Goal: Information Seeking & Learning: Check status

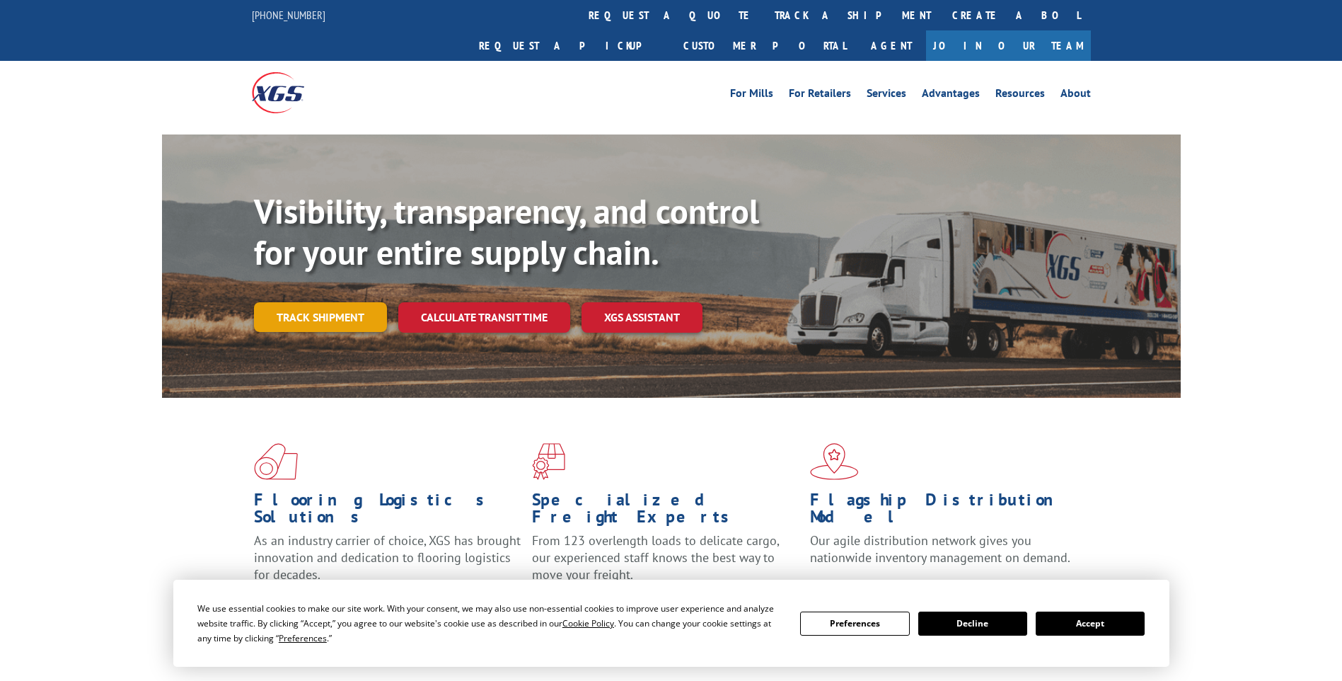
click at [350, 302] on link "Track shipment" at bounding box center [320, 317] width 133 height 30
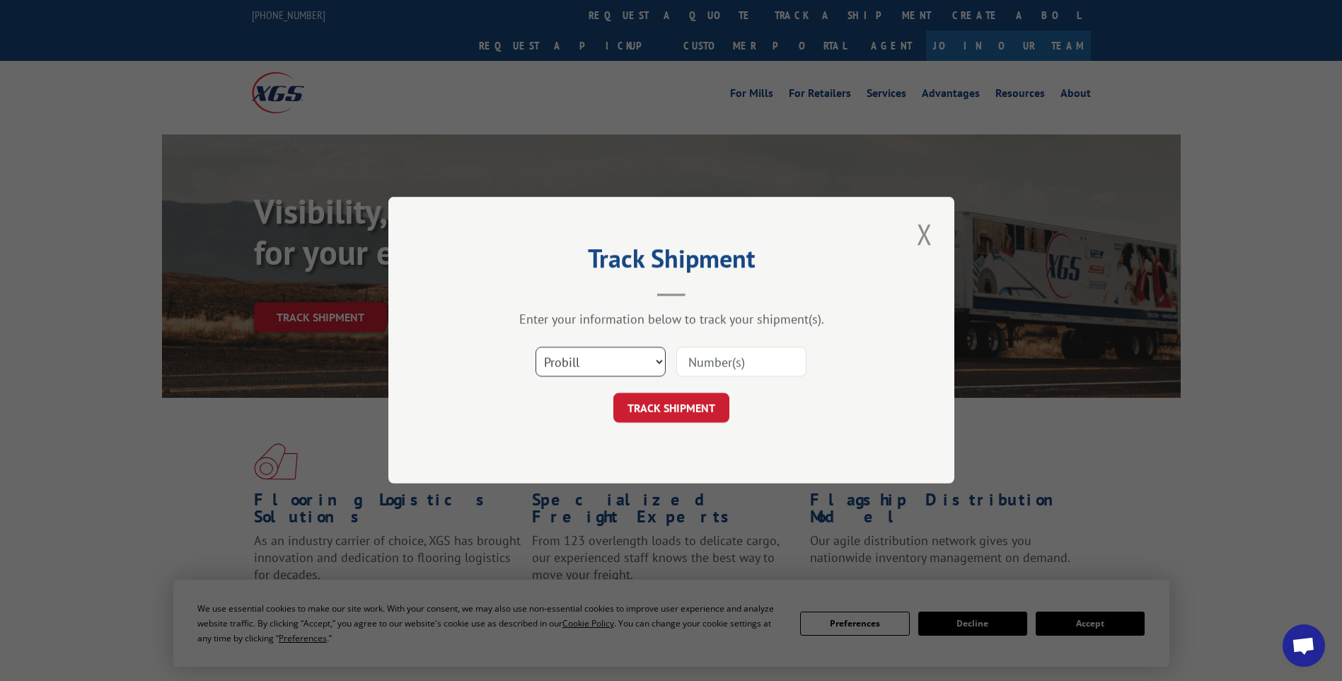
click at [653, 363] on select "Select category... Probill BOL PO" at bounding box center [601, 362] width 130 height 30
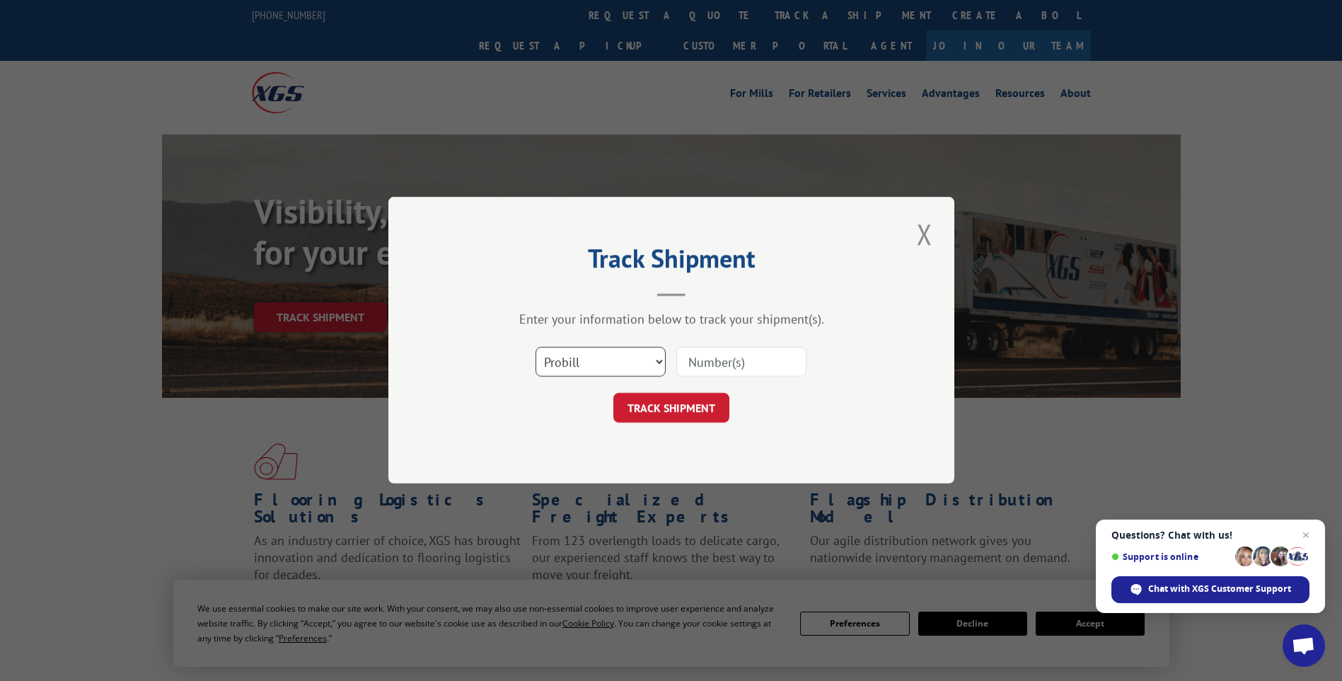
select select "bol"
click at [536, 347] on select "Select category... Probill BOL PO" at bounding box center [601, 362] width 130 height 30
click at [730, 377] on div at bounding box center [741, 362] width 130 height 33
click at [730, 369] on input at bounding box center [741, 362] width 130 height 30
type input "3349287"
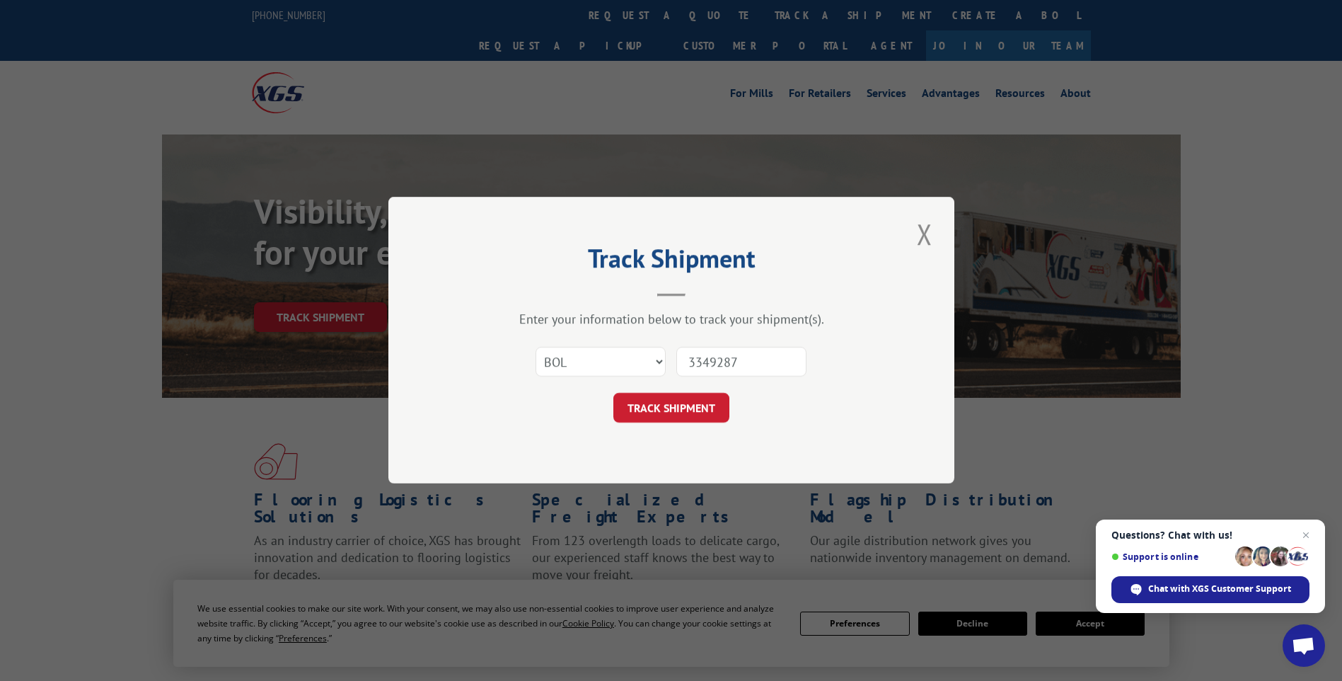
click button "TRACK SHIPMENT" at bounding box center [671, 408] width 116 height 30
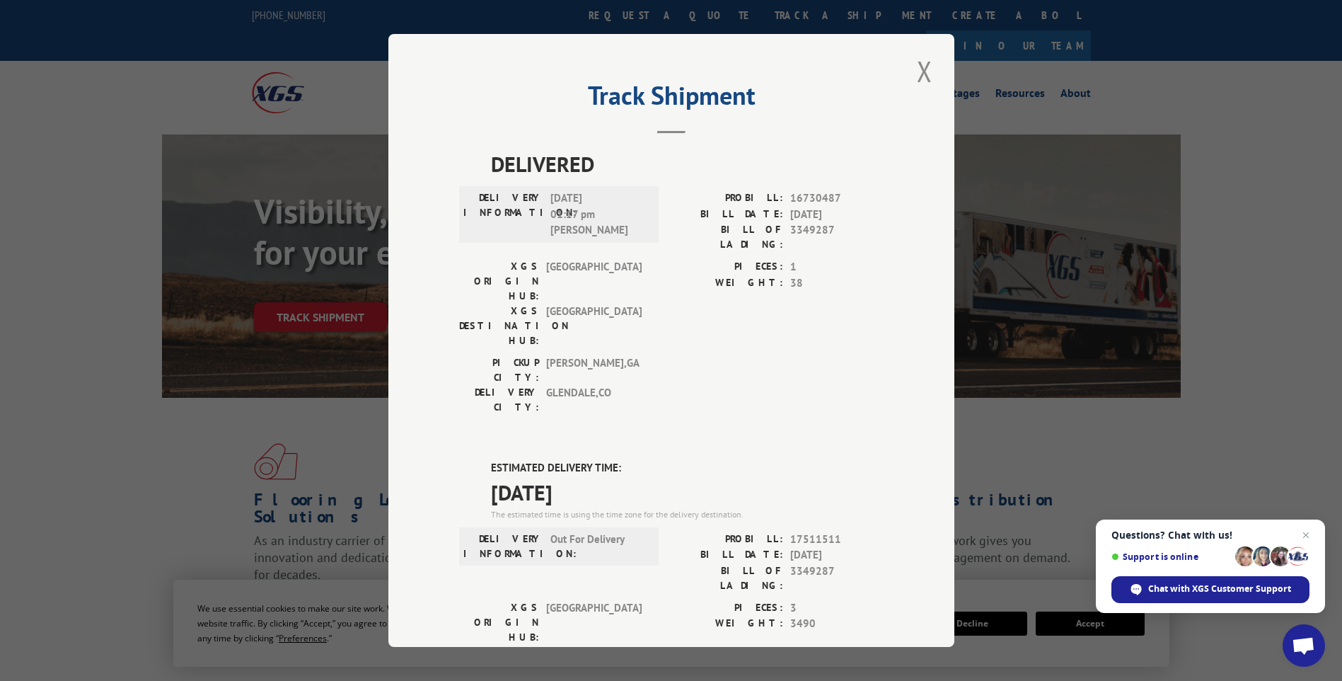
scroll to position [71, 0]
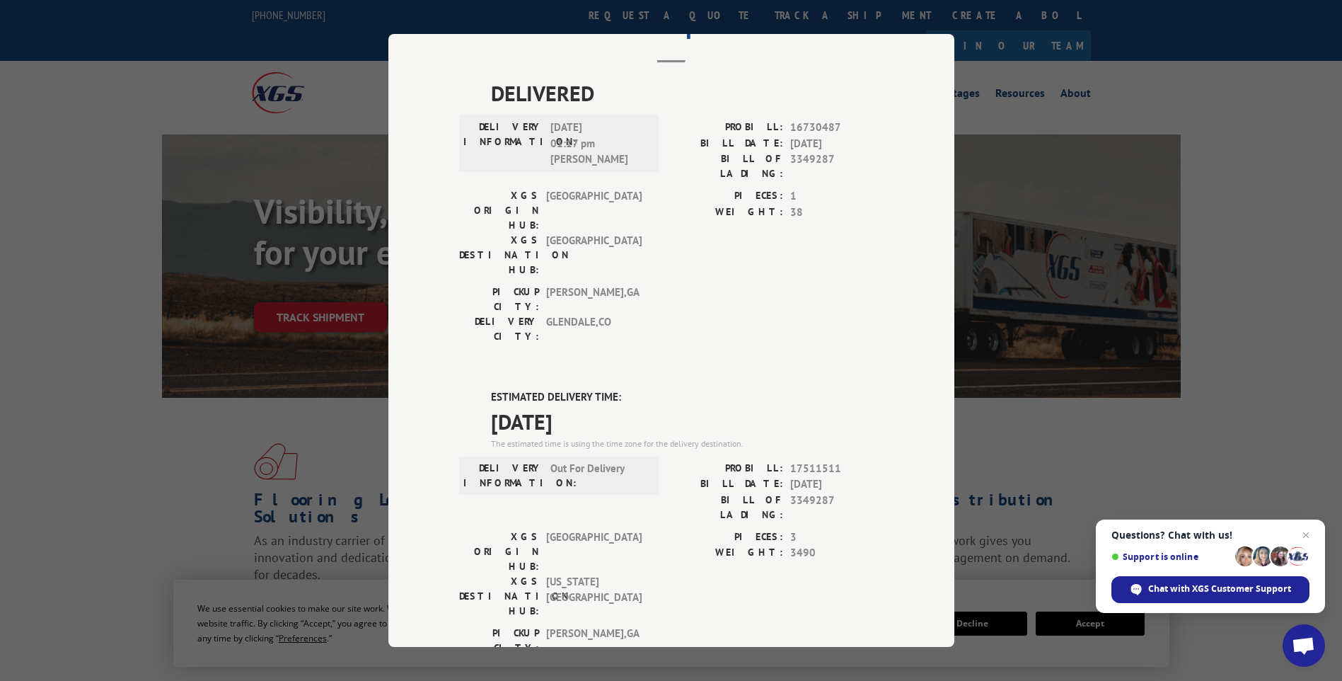
drag, startPoint x: 1112, startPoint y: 125, endPoint x: 1117, endPoint y: 132, distance: 8.1
click at [1113, 126] on div "Track Shipment DELIVERED DELIVERY INFORMATION: [DATE] 01:17 pm [PERSON_NAME]: 1…" at bounding box center [671, 340] width 1342 height 681
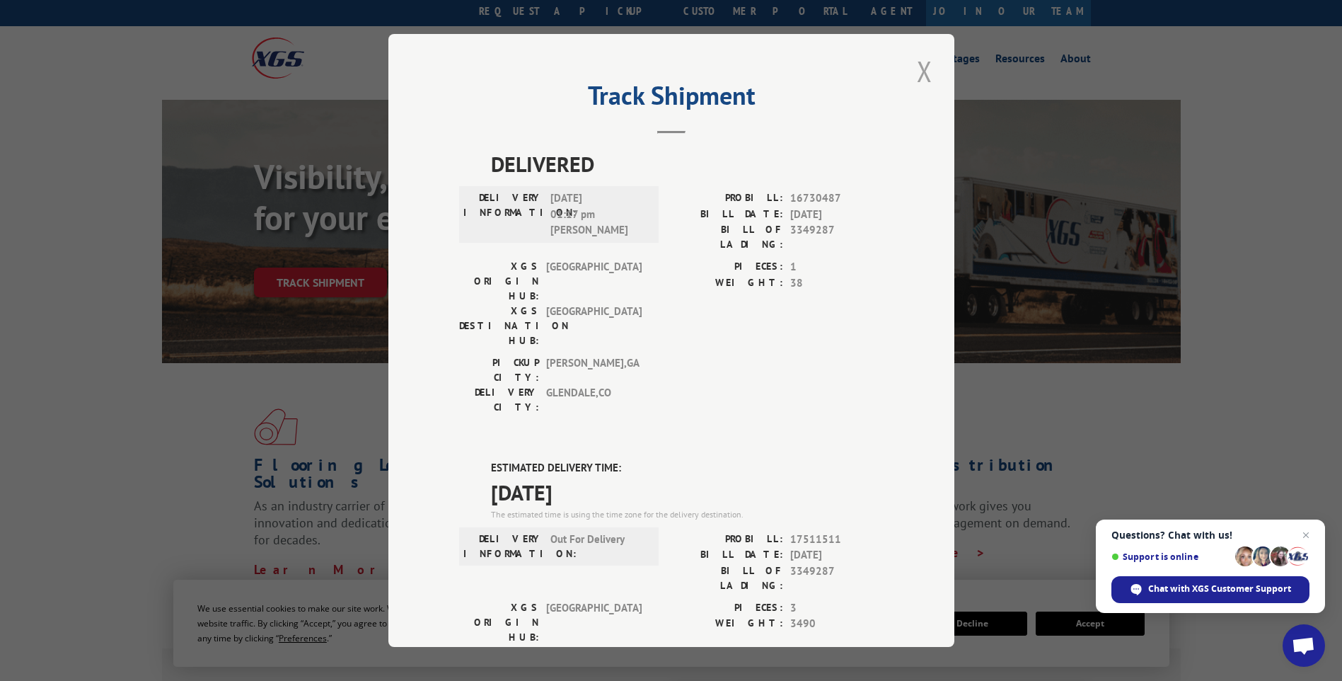
scroll to position [0, 0]
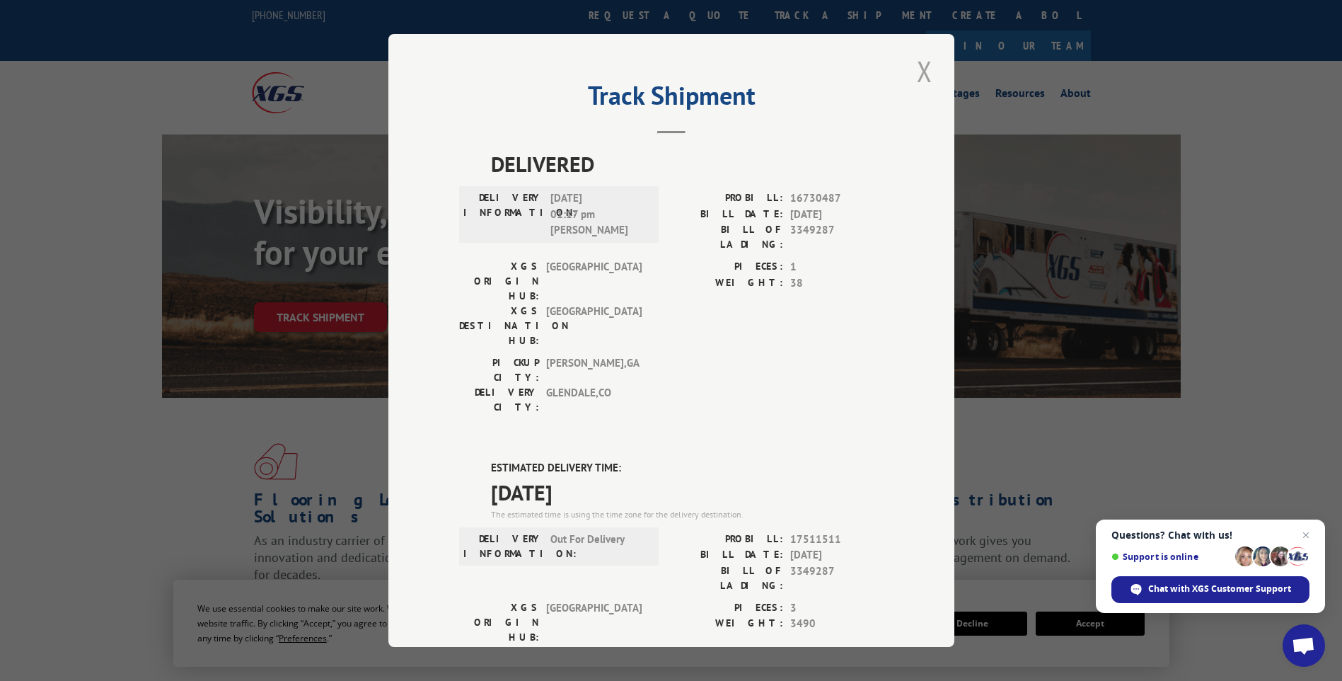
click at [924, 76] on button "Close modal" at bounding box center [925, 71] width 24 height 39
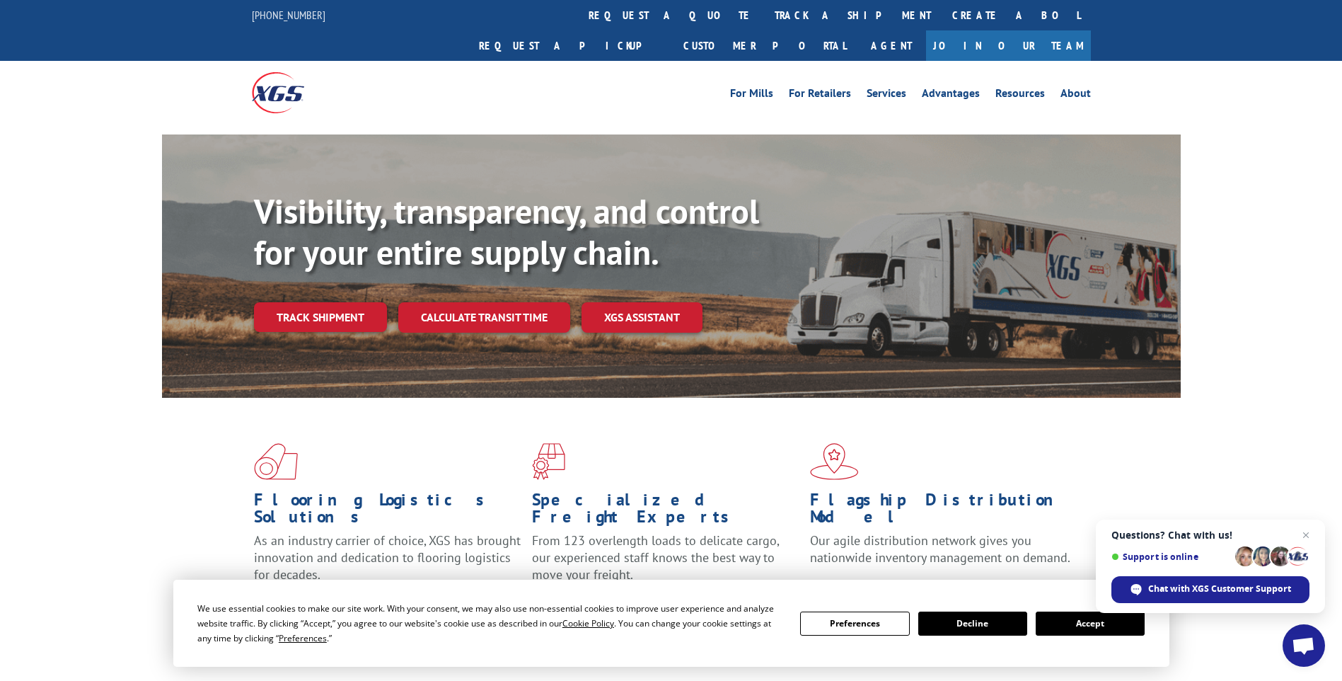
click at [301, 302] on link "Track shipment" at bounding box center [320, 317] width 133 height 30
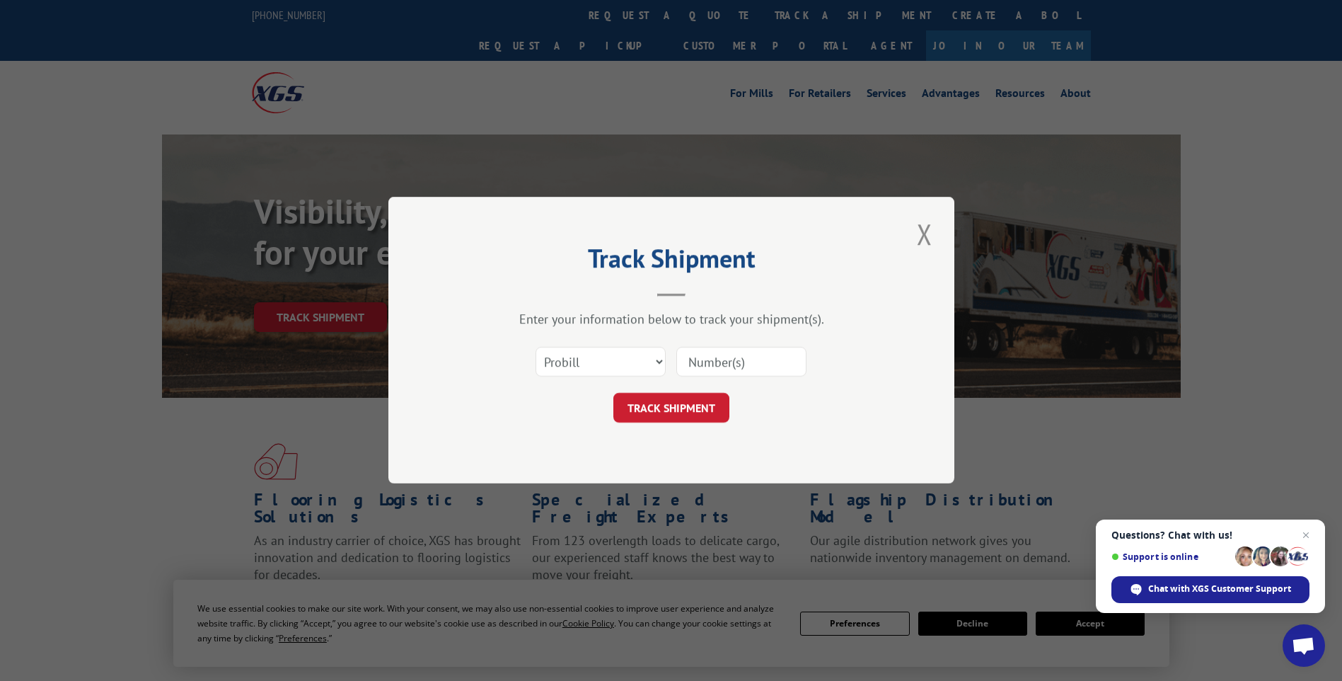
click at [668, 362] on div "Select category... Probill BOL PO" at bounding box center [671, 362] width 425 height 47
click at [663, 359] on select "Select category... Probill BOL PO" at bounding box center [601, 362] width 130 height 30
select select "bol"
click at [536, 347] on select "Select category... Probill BOL PO" at bounding box center [601, 362] width 130 height 30
click at [711, 364] on input at bounding box center [741, 362] width 130 height 30
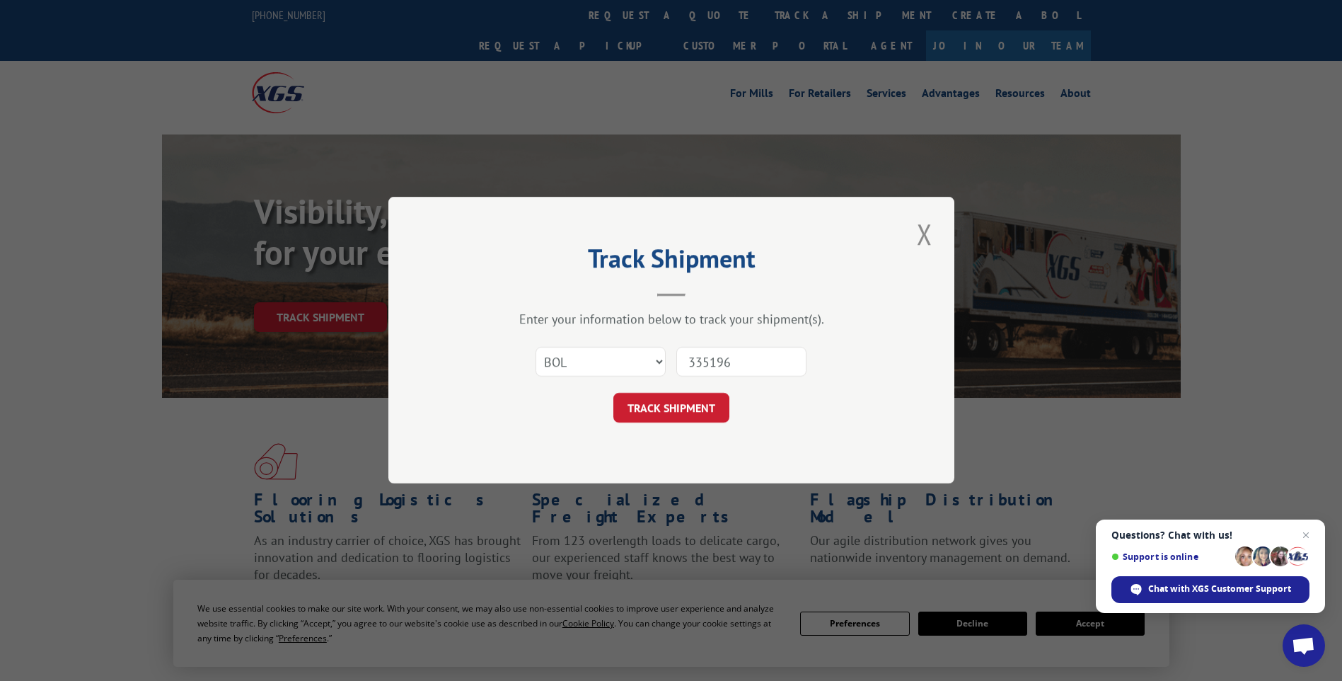
type input "3351963"
click button "TRACK SHIPMENT" at bounding box center [671, 408] width 116 height 30
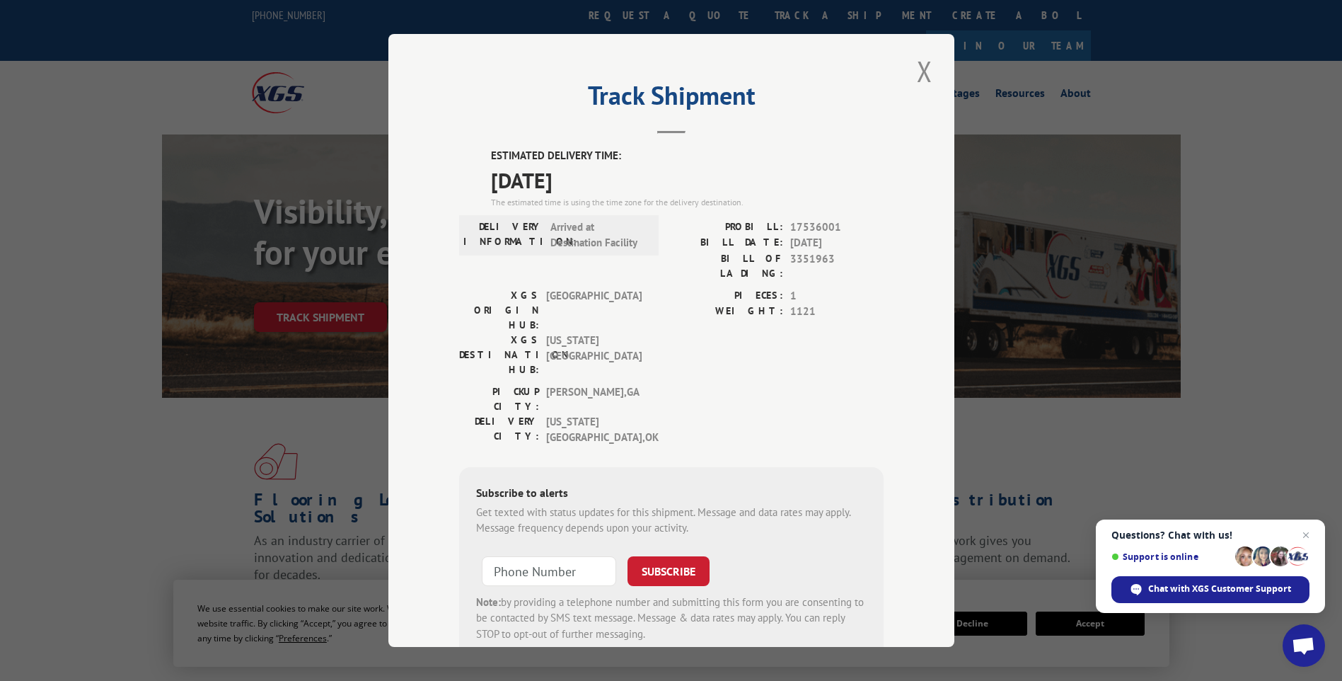
click at [141, 272] on div "Track Shipment ESTIMATED DELIVERY TIME: [DATE] The estimated time is using the …" at bounding box center [671, 340] width 1342 height 681
